Goal: Task Accomplishment & Management: Use online tool/utility

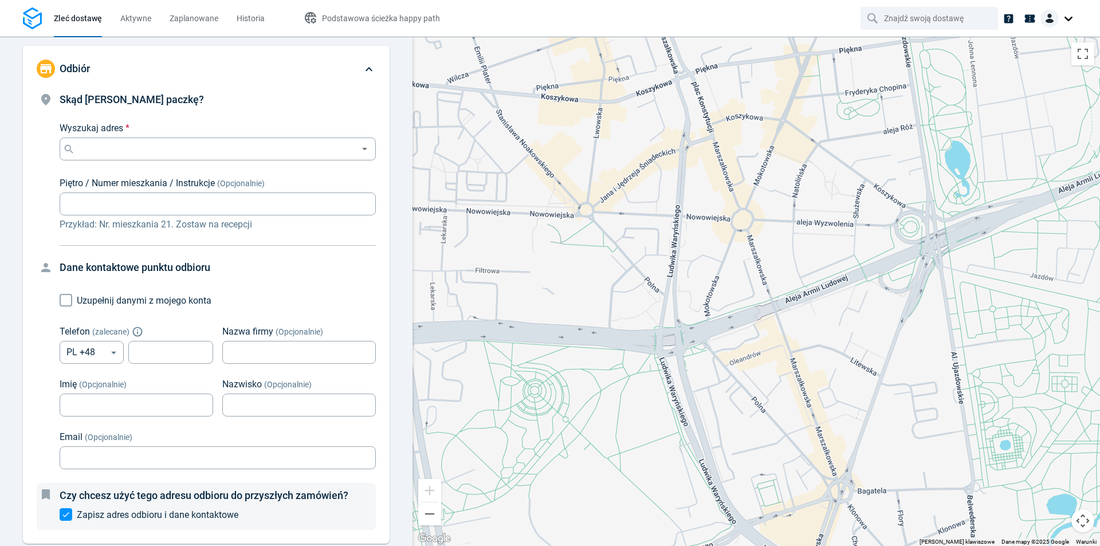
click at [285, 90] on div "Odbiór" at bounding box center [206, 69] width 367 height 46
